Goal: Information Seeking & Learning: Learn about a topic

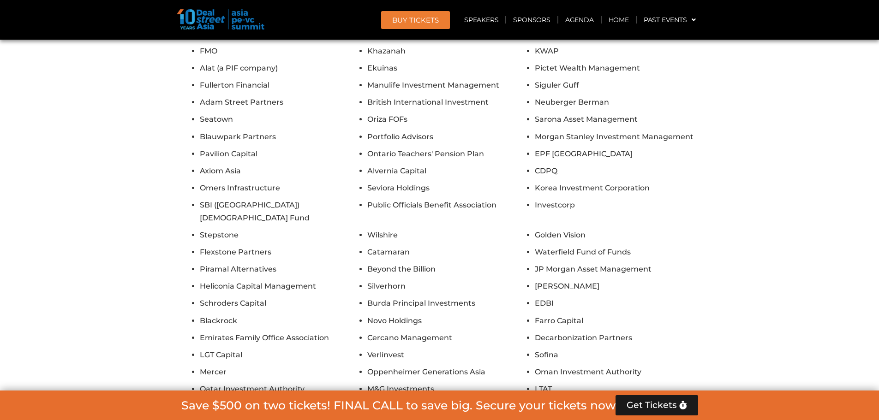
scroll to position [4851, 0]
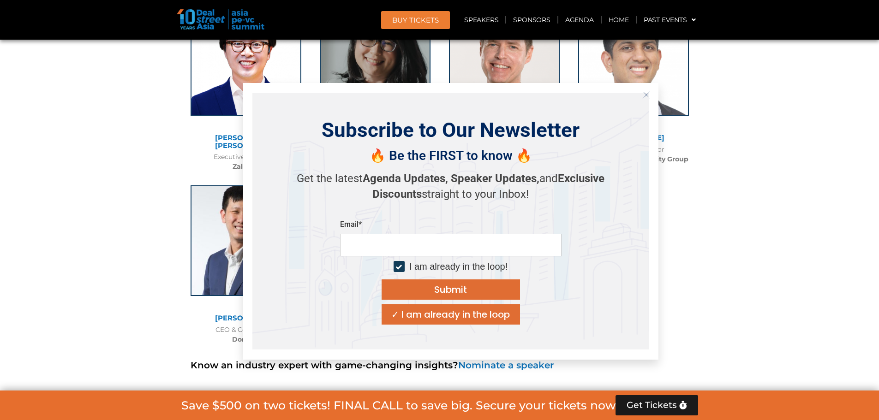
scroll to position [3766, 0]
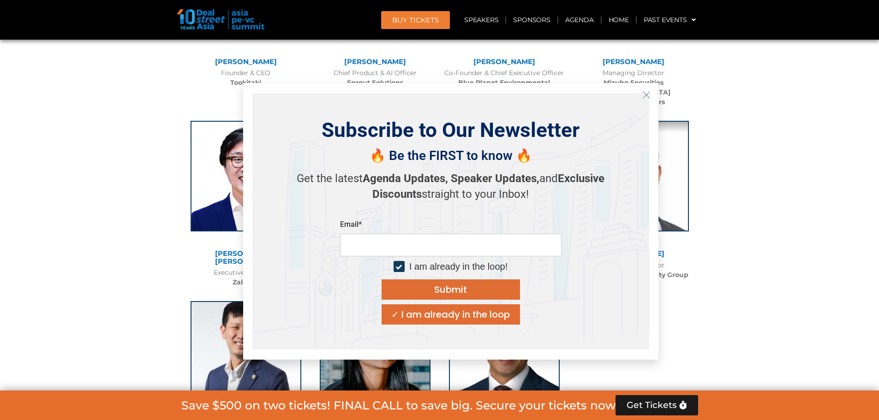
click at [643, 96] on icon "Close" at bounding box center [646, 95] width 8 height 8
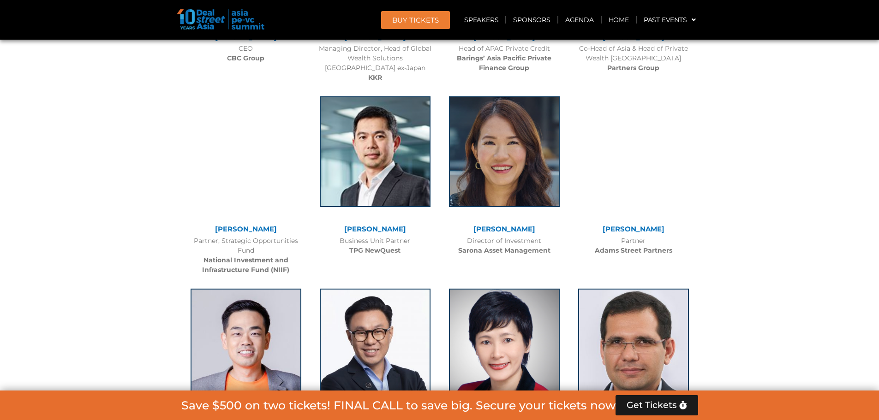
scroll to position [1460, 0]
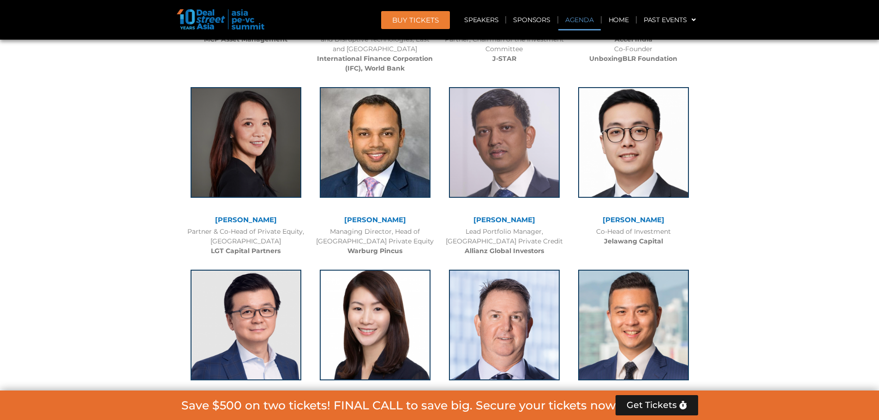
click at [582, 23] on link "Agenda" at bounding box center [579, 19] width 42 height 21
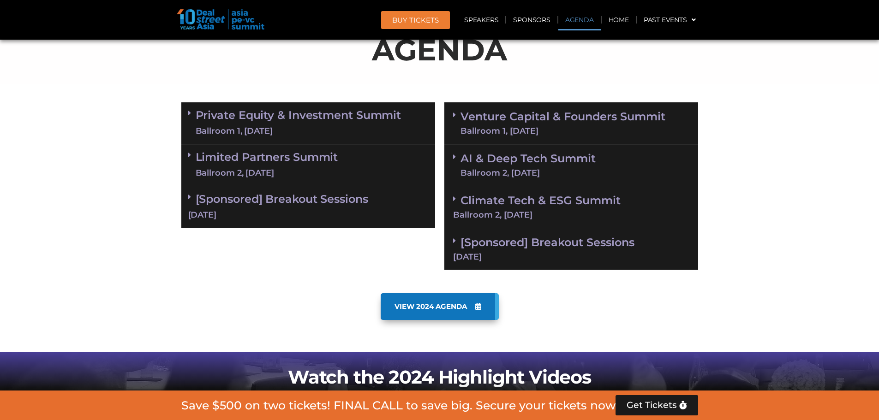
scroll to position [532, 0]
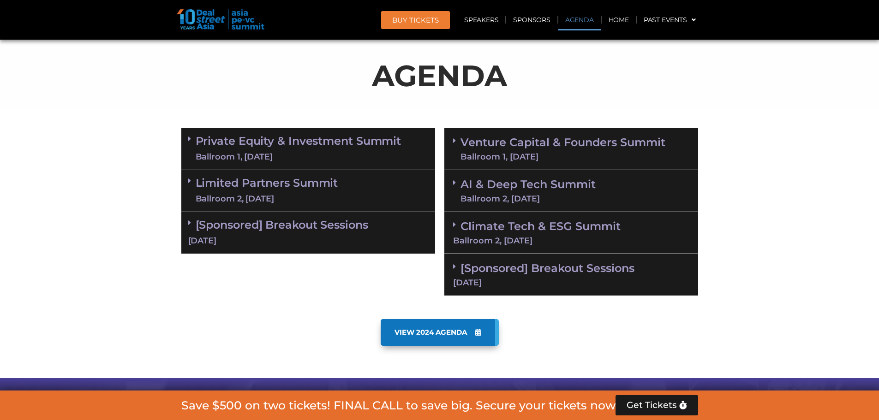
click at [301, 146] on link "Private Equity & Investment Summit Ballroom 1, [DATE]" at bounding box center [299, 149] width 206 height 28
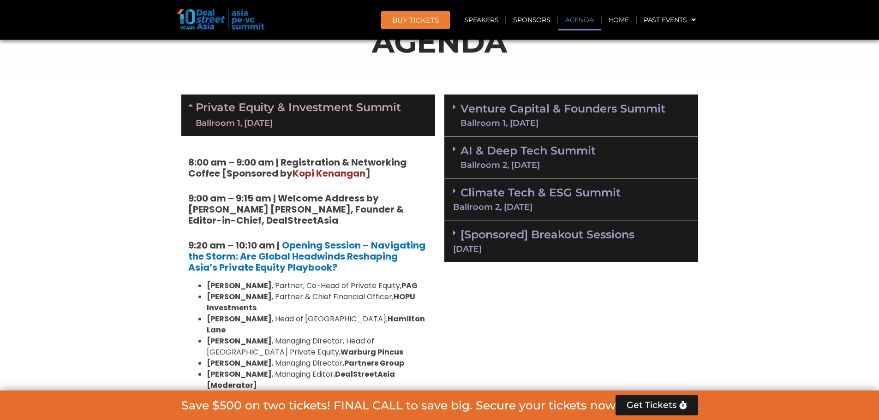
scroll to position [625, 0]
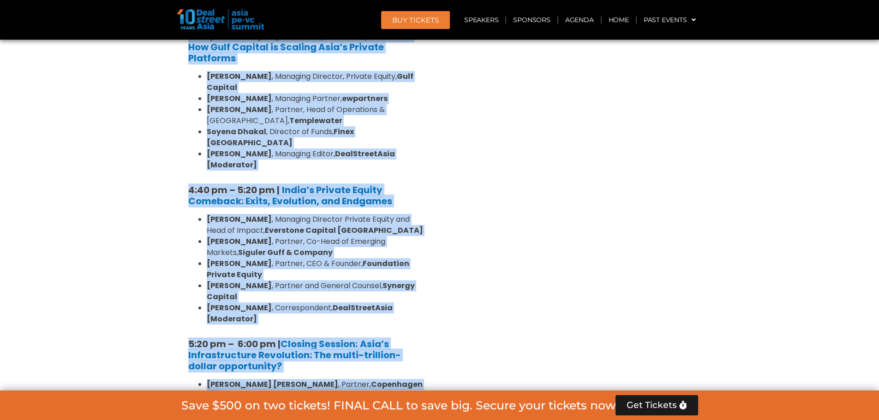
scroll to position [1732, 0]
drag, startPoint x: 166, startPoint y: 126, endPoint x: 363, endPoint y: 307, distance: 267.4
copy div "Loremip Dolors & Ametconsec Adipis Elitsedd 5, 87 Eius 9:71 te – 6:83 in | Utla…"
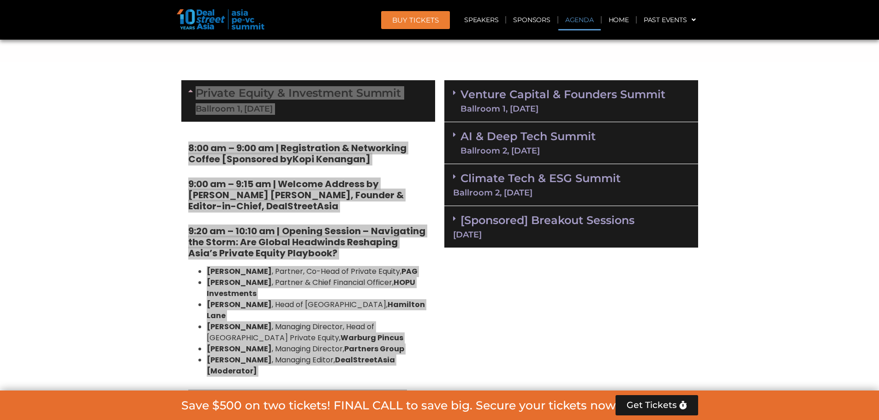
scroll to position [578, 0]
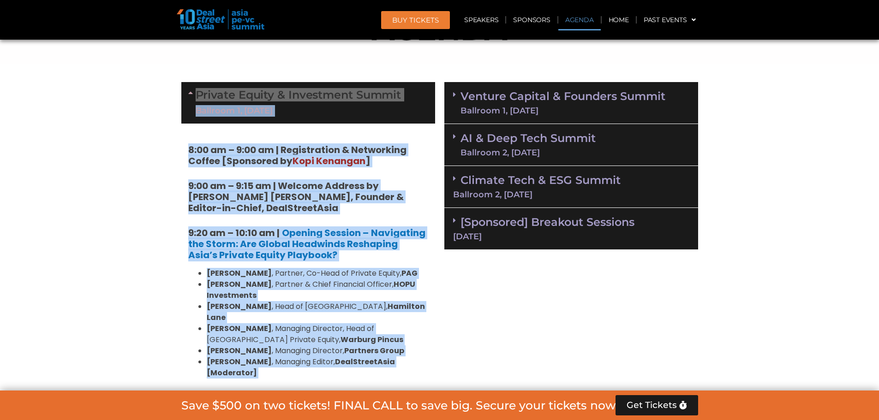
drag, startPoint x: 167, startPoint y: 147, endPoint x: 167, endPoint y: 139, distance: 7.9
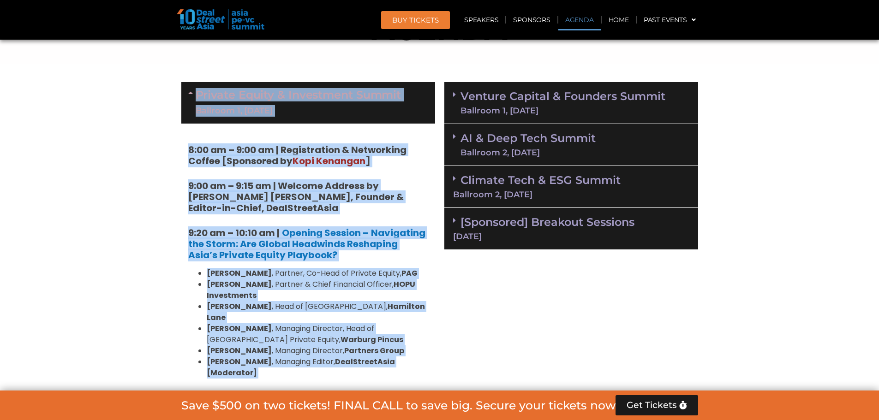
copy div "Loremip Dolors & Ametconsec Adipis Elitsedd 5, 87 Eius 9:71 te – 6:83 in | Utla…"
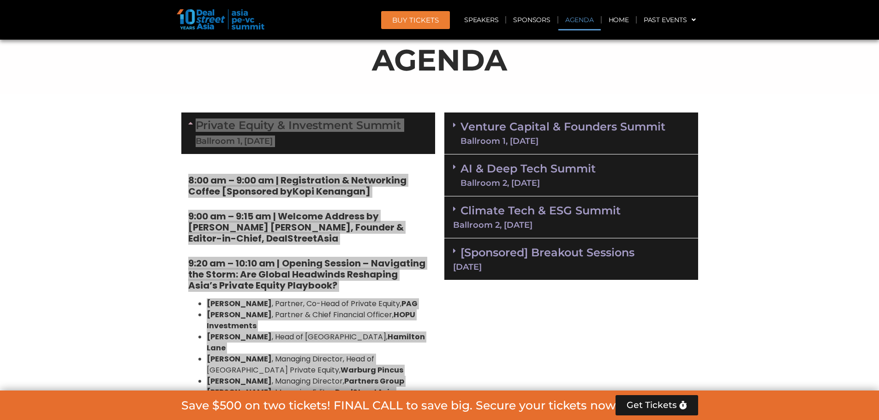
scroll to position [486, 0]
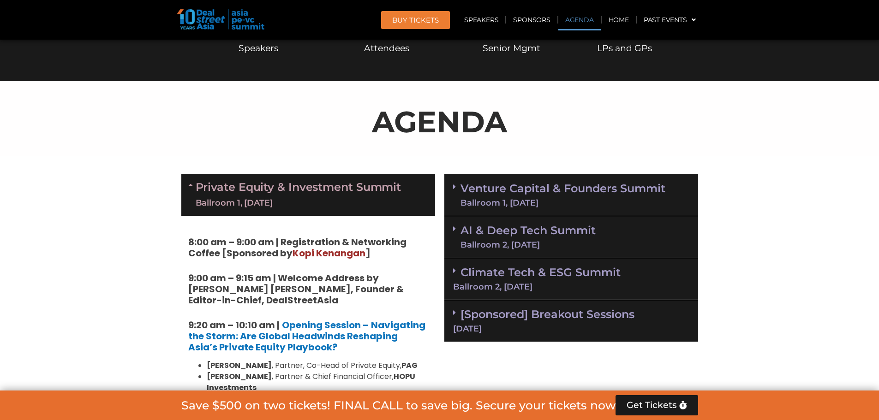
click at [263, 141] on p "AGENDA" at bounding box center [439, 122] width 517 height 44
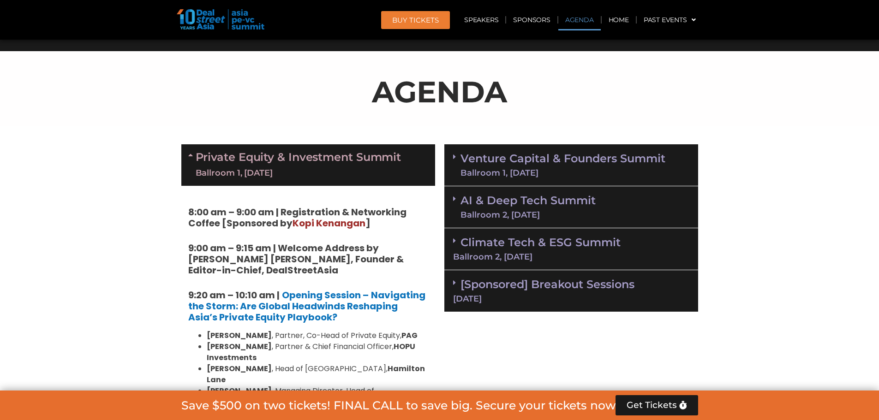
scroll to position [532, 0]
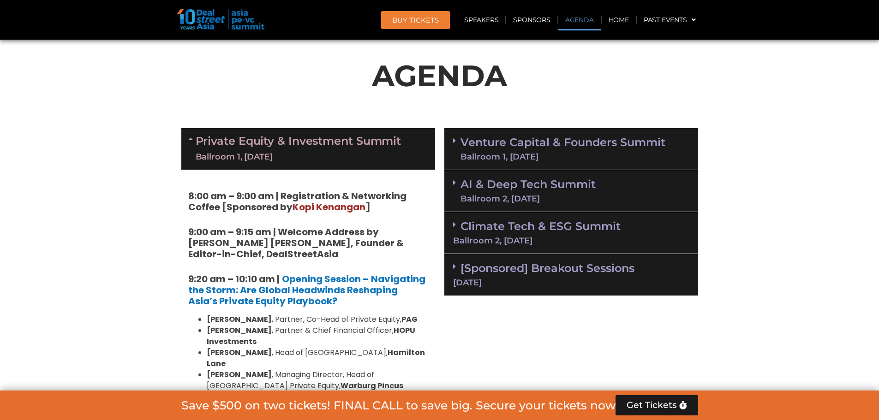
click at [525, 140] on link "Venture Capital & Founders​ Summit Ballroom 1, [DATE]" at bounding box center [562, 149] width 205 height 24
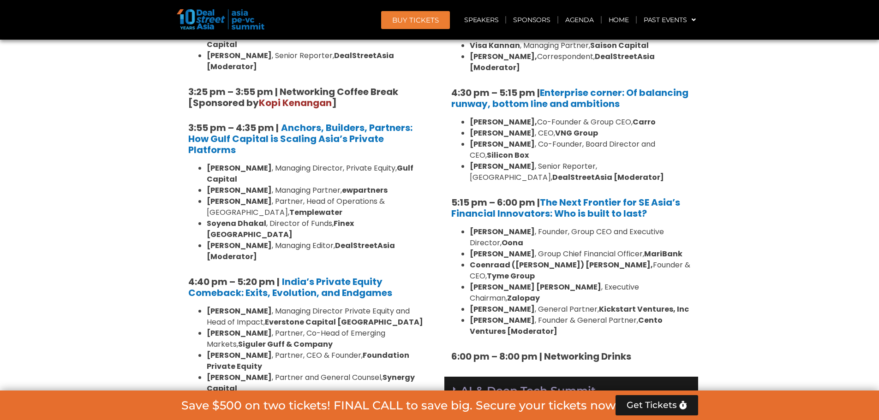
scroll to position [1870, 0]
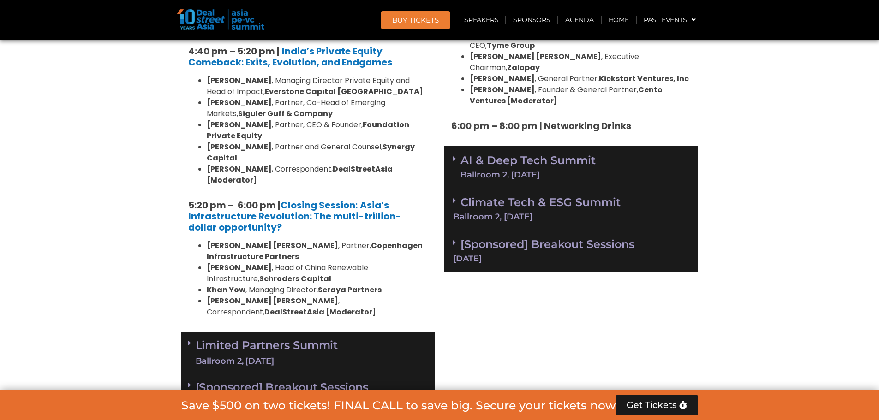
click at [341, 333] on div "Limited Partners [GEOGRAPHIC_DATA] 2, [DATE]" at bounding box center [308, 354] width 254 height 42
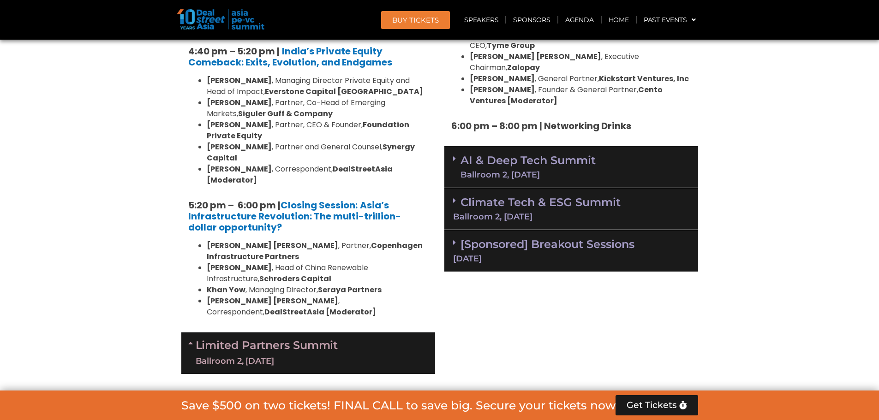
click at [553, 171] on div "Ballroom 2, [DATE]" at bounding box center [527, 175] width 135 height 8
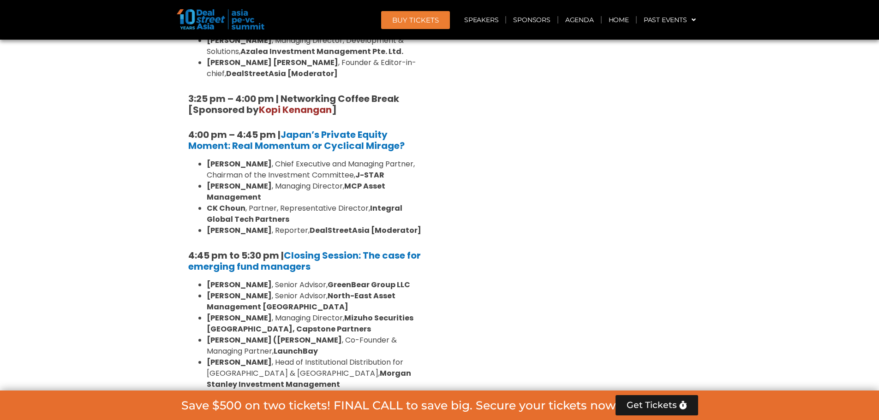
scroll to position [2839, 0]
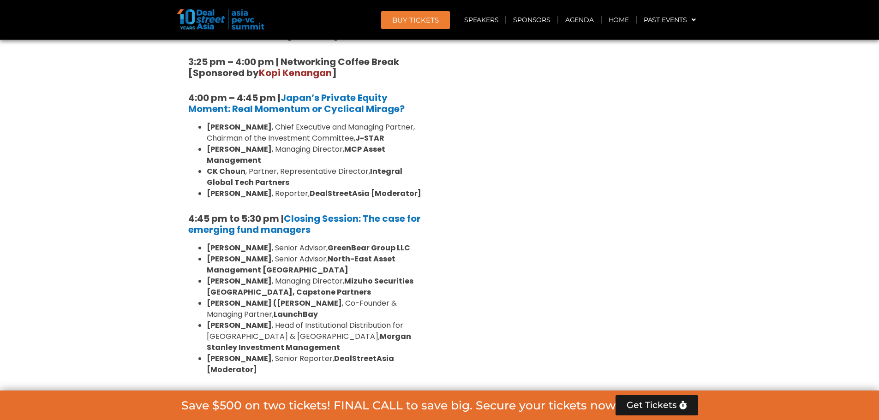
scroll to position [2931, 0]
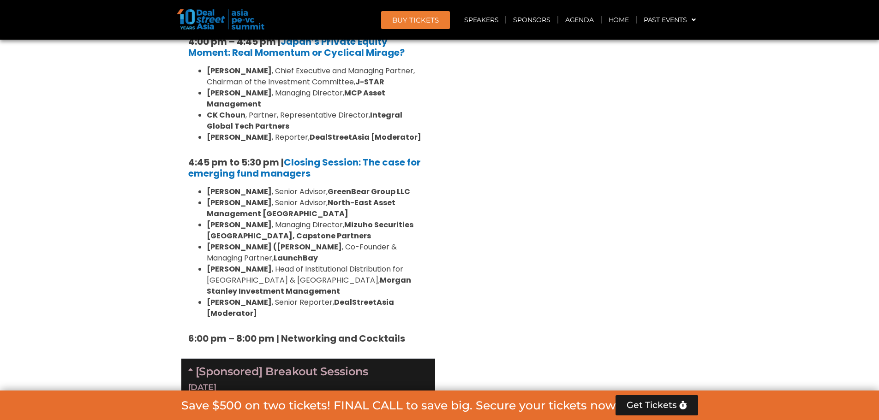
click at [277, 359] on div "[Sponsored] Breakout Sessions [DATE]" at bounding box center [308, 380] width 254 height 42
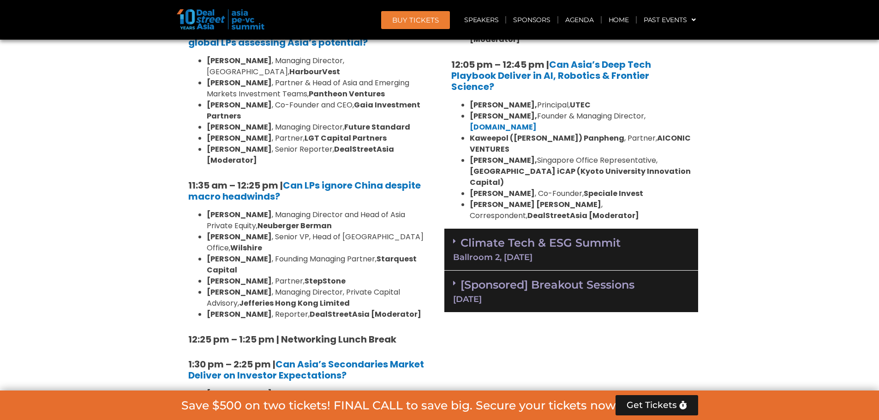
scroll to position [2239, 0]
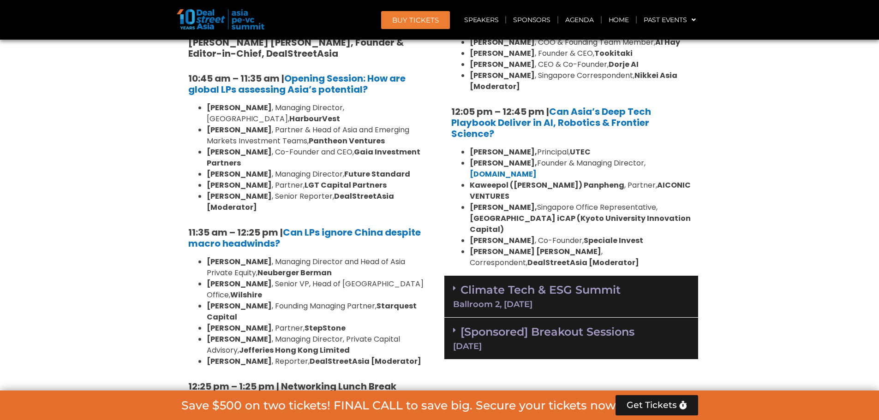
click at [520, 325] on link "[Sponsored] Breakout Sessions [DATE]" at bounding box center [571, 337] width 236 height 25
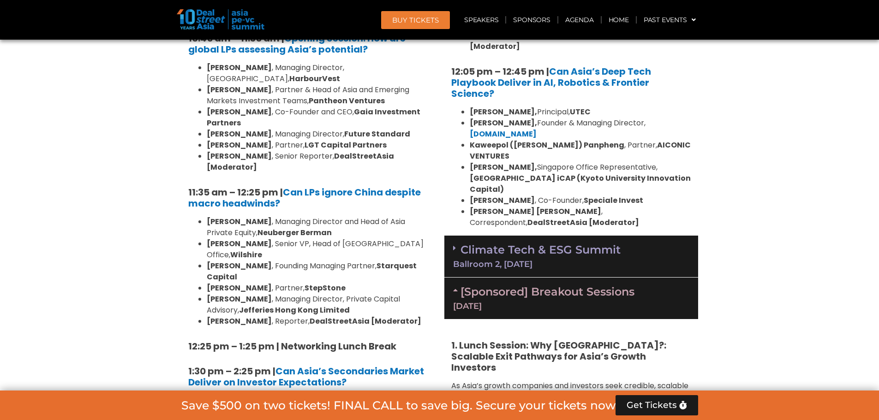
scroll to position [2285, 0]
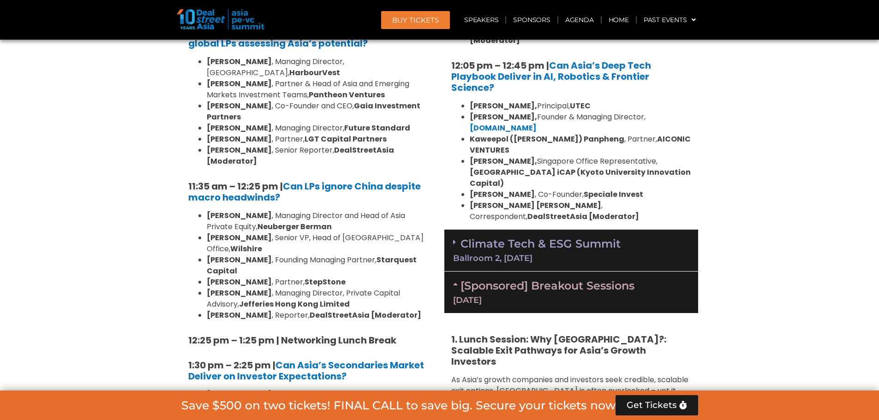
click at [523, 272] on div "[Sponsored] Breakout Sessions [DATE]" at bounding box center [571, 293] width 254 height 42
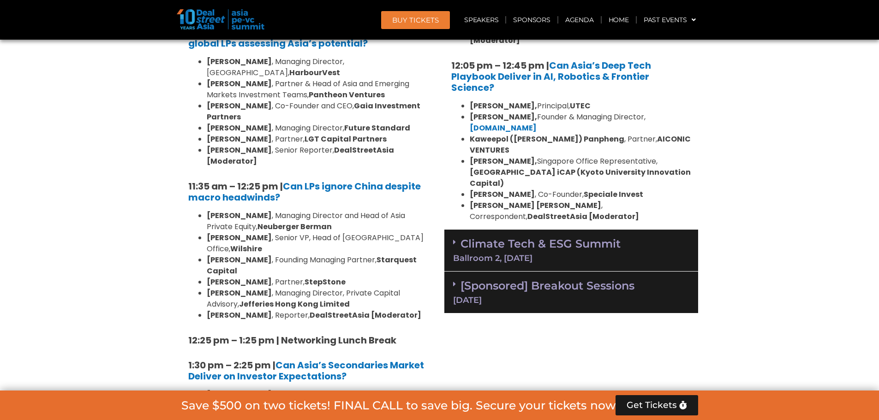
click at [534, 230] on div "Climate Tech & ESG Summit Ballroom 2, [DATE]" at bounding box center [571, 251] width 254 height 42
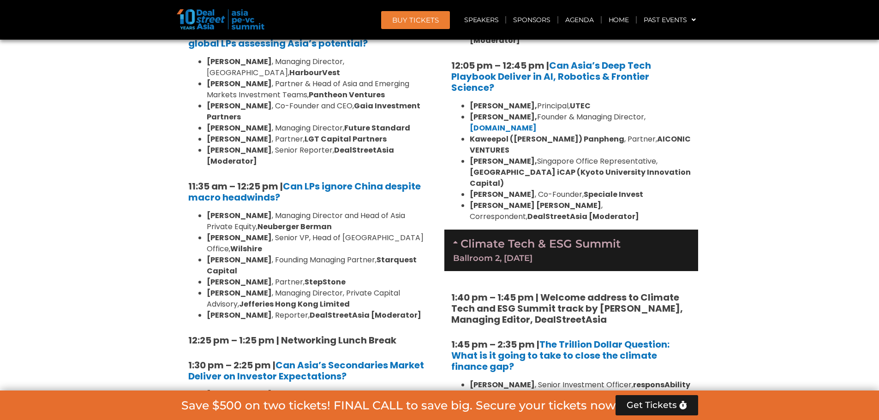
click at [534, 230] on div "Climate Tech & ESG Summit Ballroom 2, [DATE]" at bounding box center [571, 251] width 254 height 42
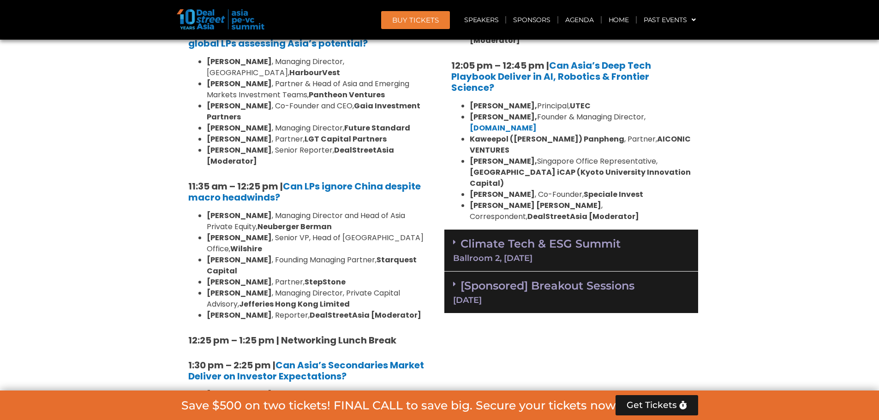
click at [537, 254] on div "Ballroom 2, [DATE]" at bounding box center [571, 258] width 236 height 8
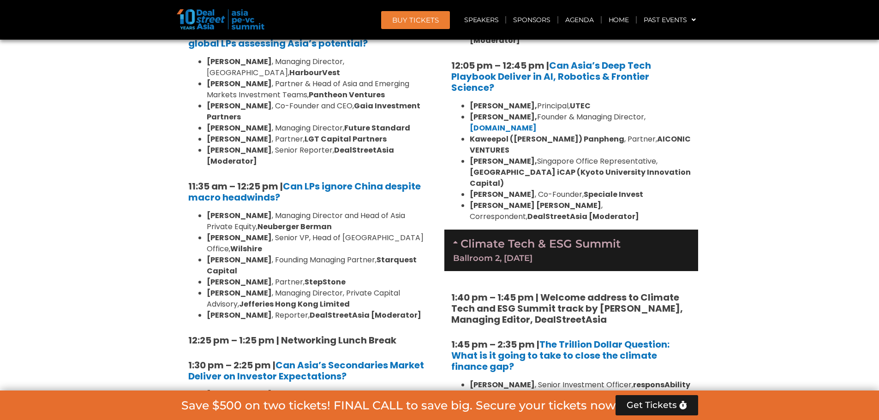
click at [537, 237] on link "Climate Tech & ESG Summit Ballroom 2, [DATE]" at bounding box center [571, 249] width 236 height 25
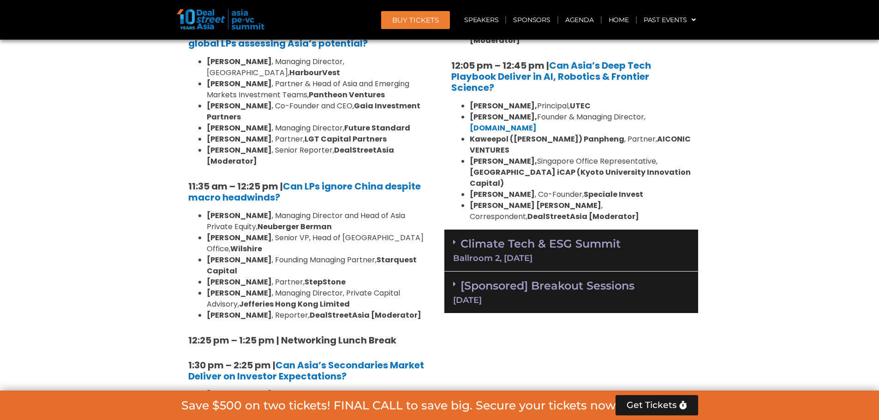
click at [537, 237] on link "Climate Tech & ESG Summit Ballroom 2, [DATE]" at bounding box center [571, 249] width 236 height 25
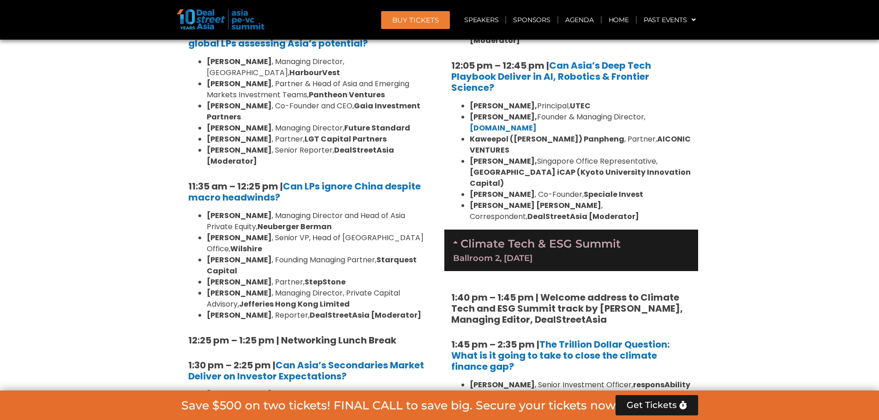
click at [537, 237] on link "Climate Tech & ESG Summit Ballroom 2, [DATE]" at bounding box center [571, 249] width 236 height 25
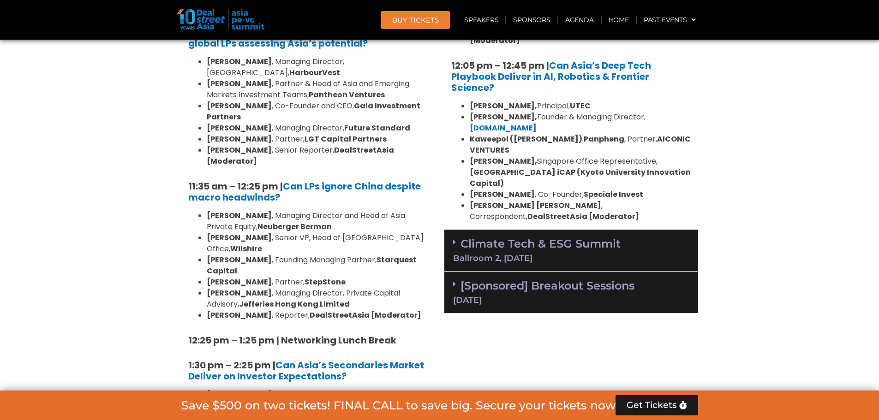
click at [503, 254] on div "Ballroom 2, [DATE]" at bounding box center [571, 258] width 236 height 8
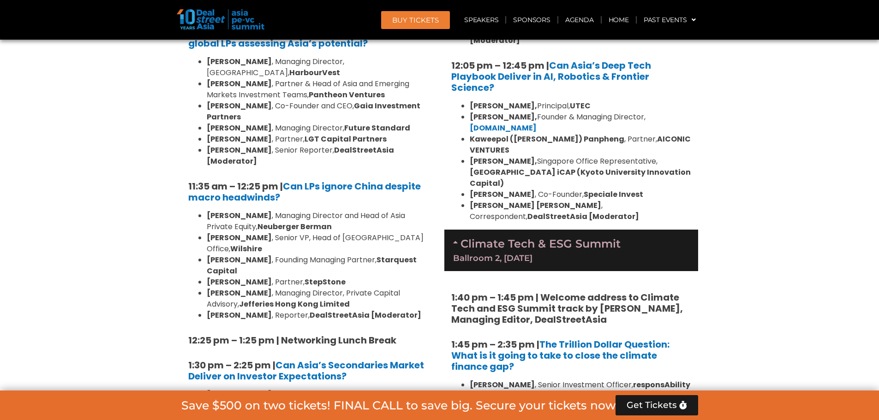
click at [503, 254] on div "Ballroom 2, [DATE]" at bounding box center [571, 258] width 236 height 8
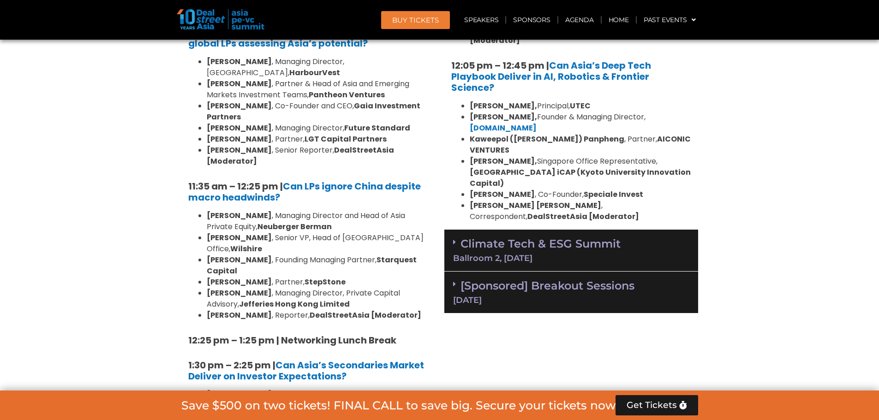
click at [510, 279] on link "[Sponsored] Breakout Sessions [DATE]" at bounding box center [571, 291] width 236 height 25
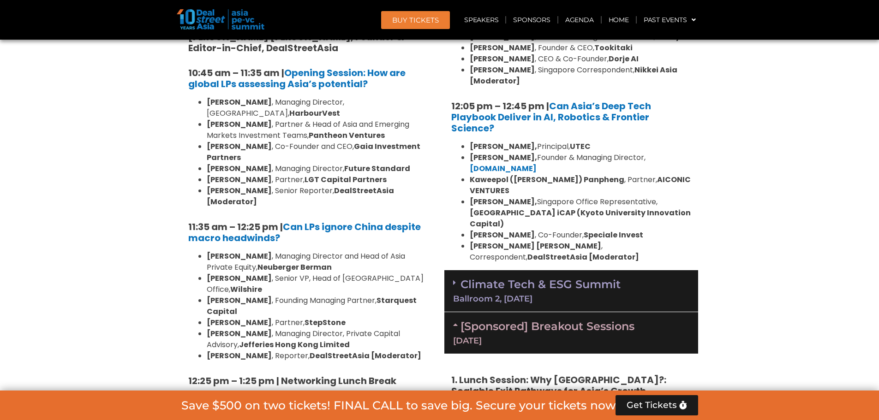
scroll to position [2239, 0]
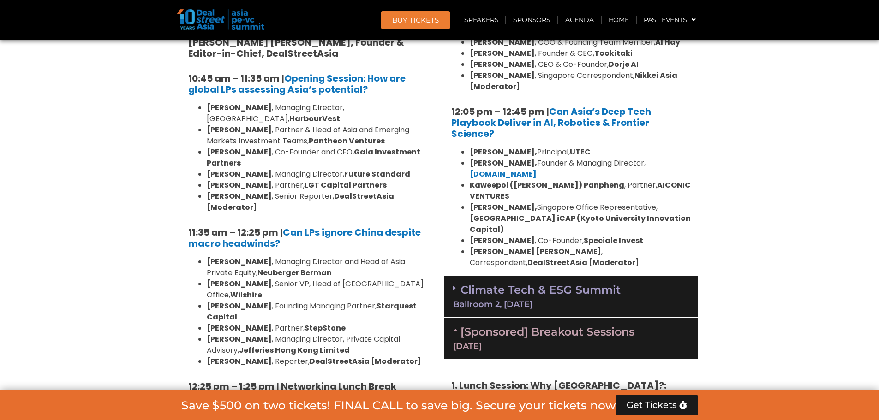
click at [497, 325] on link "[Sponsored] Breakout Sessions [DATE]" at bounding box center [571, 337] width 236 height 25
click at [497, 276] on div "Climate Tech & ESG Summit Ballroom 2, [DATE]" at bounding box center [571, 297] width 254 height 42
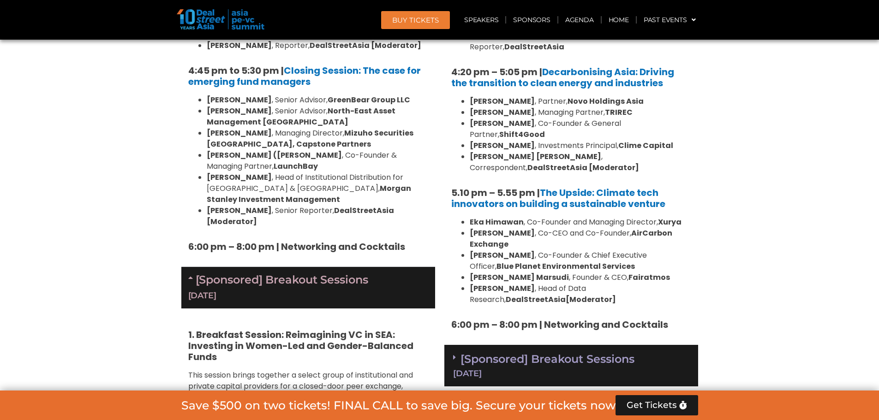
scroll to position [3023, 0]
click at [504, 345] on div "[Sponsored] Breakout Sessions [DATE]" at bounding box center [571, 366] width 254 height 42
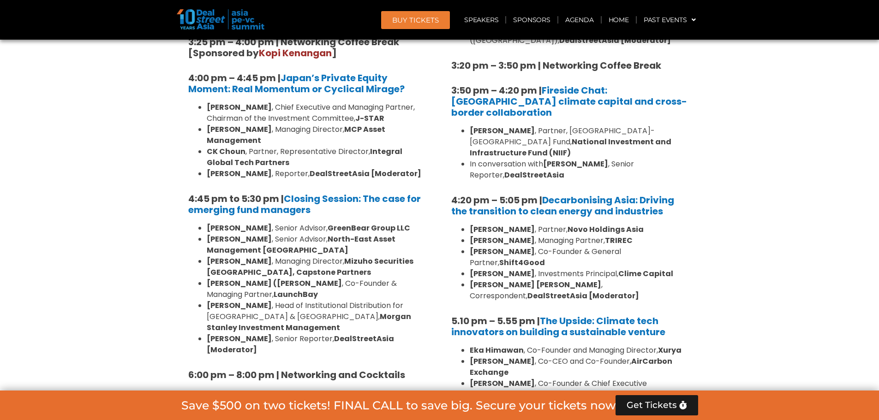
scroll to position [2885, 0]
